Goal: Task Accomplishment & Management: Use online tool/utility

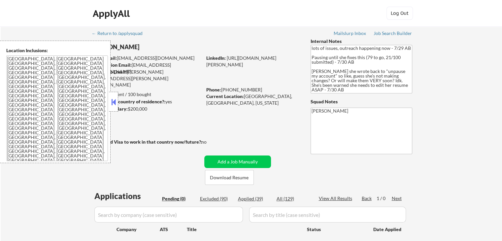
click at [470, 81] on div "← Return to /applysquad Mailslurp Inbox Job Search Builder Lorraine DeSouza Use…" at bounding box center [251, 145] width 501 height 239
click at [451, 105] on div "← Return to /applysquad Mailslurp Inbox Job Search Builder Lorraine DeSouza Use…" at bounding box center [251, 145] width 501 height 239
click at [451, 106] on div "← Return to /applysquad Mailslurp Inbox Job Search Builder Lorraine DeSouza Use…" at bounding box center [251, 145] width 501 height 239
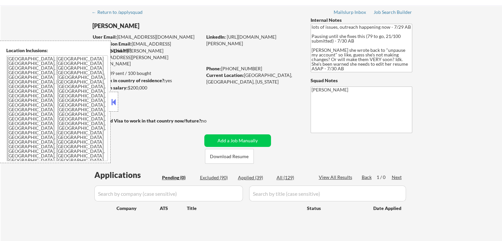
scroll to position [33, 0]
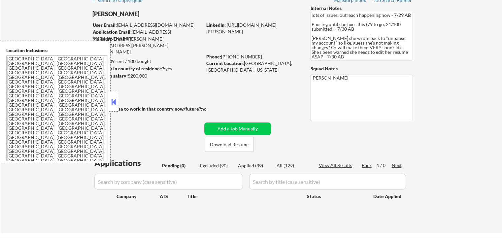
click at [449, 110] on div "← Return to /applysquad Mailslurp Inbox Job Search Builder Lorraine DeSouza Use…" at bounding box center [251, 112] width 501 height 239
click at [449, 109] on div "← Return to /applysquad Mailslurp Inbox Job Search Builder Lorraine DeSouza Use…" at bounding box center [251, 112] width 501 height 239
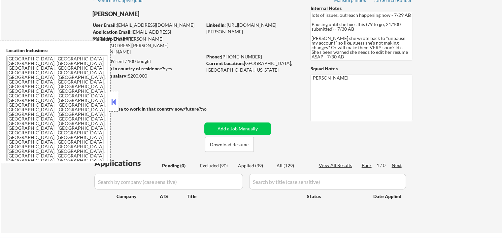
click at [449, 109] on div "← Return to /applysquad Mailslurp Inbox Job Search Builder Lorraine DeSouza Use…" at bounding box center [251, 112] width 501 height 239
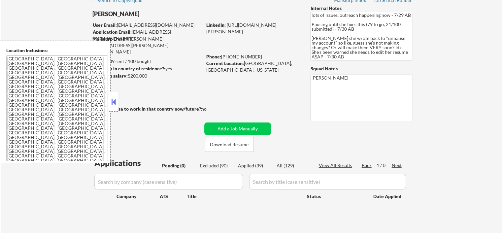
click at [449, 109] on div "← Return to /applysquad Mailslurp Inbox Job Search Builder Lorraine DeSouza Use…" at bounding box center [251, 112] width 501 height 239
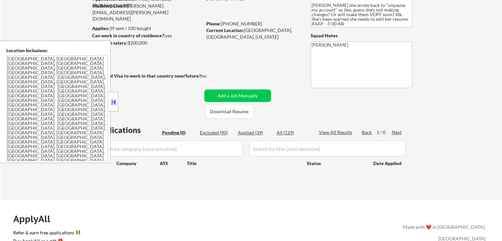
click at [449, 109] on div "← Return to /applysquad Mailslurp Inbox Job Search Builder Lorraine DeSouza Use…" at bounding box center [251, 79] width 501 height 239
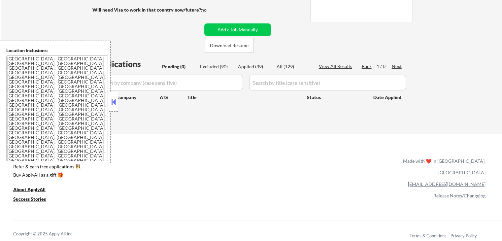
click at [449, 109] on div "← Return to /applysquad Mailslurp Inbox Job Search Builder Lorraine DeSouza Use…" at bounding box center [251, 13] width 501 height 239
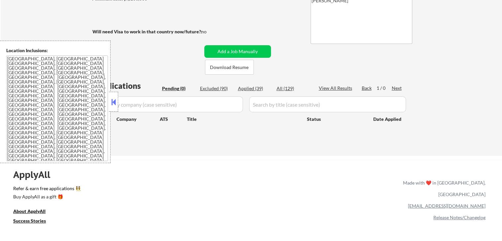
scroll to position [99, 0]
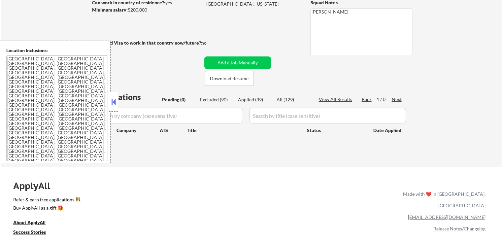
click at [449, 109] on div "← Return to /applysquad Mailslurp Inbox Job Search Builder Lorraine DeSouza Use…" at bounding box center [251, 46] width 501 height 239
click at [450, 109] on div "← Return to /applysquad Mailslurp Inbox Job Search Builder Lorraine DeSouza Use…" at bounding box center [251, 46] width 501 height 239
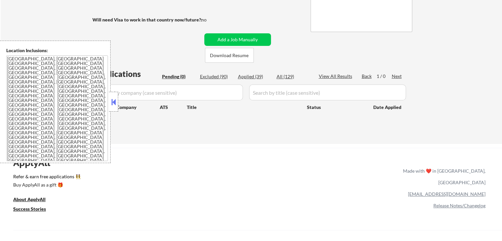
scroll to position [132, 0]
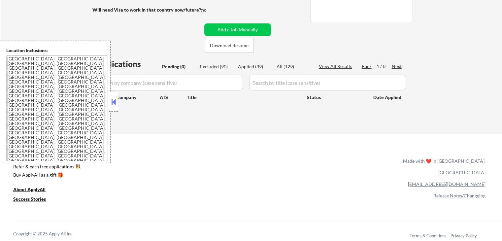
click at [451, 112] on div "← Return to /applysquad Mailslurp Inbox Job Search Builder Lorraine DeSouza Use…" at bounding box center [251, 13] width 501 height 239
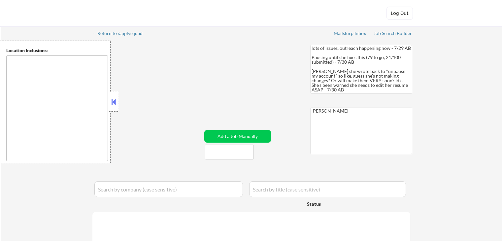
type textarea "[GEOGRAPHIC_DATA], [GEOGRAPHIC_DATA] [GEOGRAPHIC_DATA], [GEOGRAPHIC_DATA] [GEOG…"
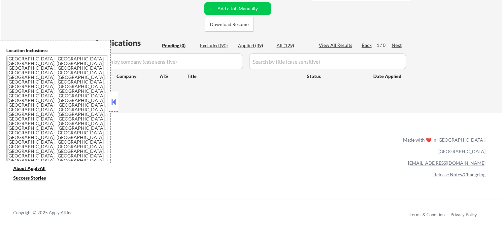
scroll to position [165, 0]
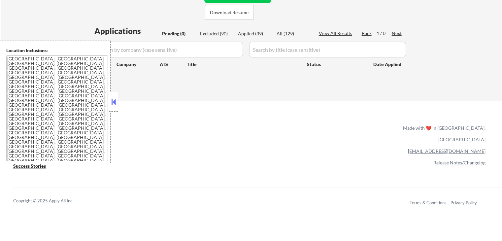
drag, startPoint x: 113, startPoint y: 104, endPoint x: 120, endPoint y: 99, distance: 9.0
click at [113, 104] on button at bounding box center [113, 102] width 7 height 10
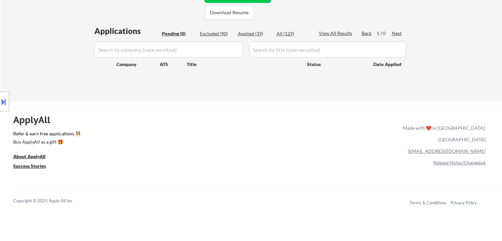
click at [72, 48] on div "Location Inclusions: [GEOGRAPHIC_DATA], [GEOGRAPHIC_DATA] [GEOGRAPHIC_DATA], [G…" at bounding box center [59, 102] width 118 height 122
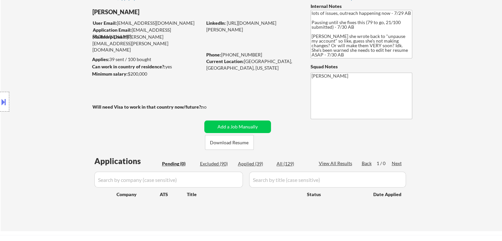
scroll to position [0, 0]
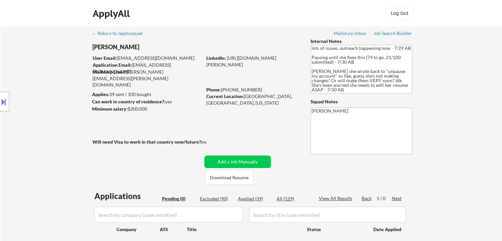
click at [60, 83] on div "Location Inclusions: [GEOGRAPHIC_DATA], [GEOGRAPHIC_DATA] [GEOGRAPHIC_DATA], [G…" at bounding box center [59, 102] width 118 height 122
